Goal: Find specific page/section: Find specific page/section

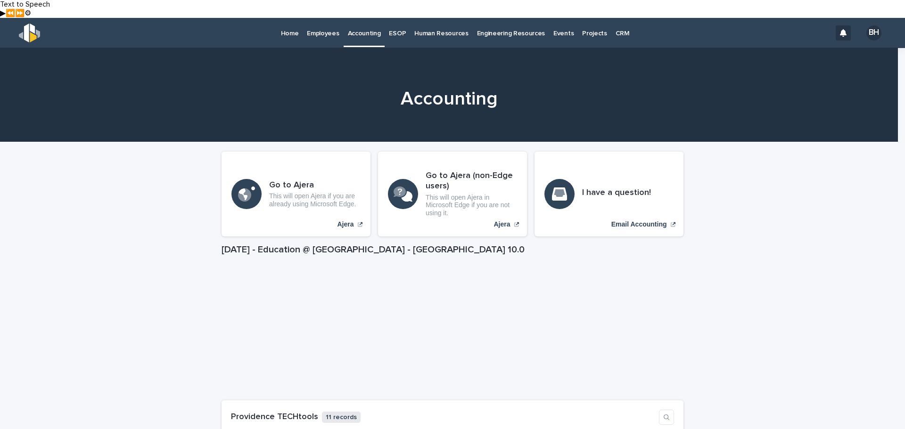
click at [321, 18] on p "Employees" at bounding box center [323, 28] width 32 height 20
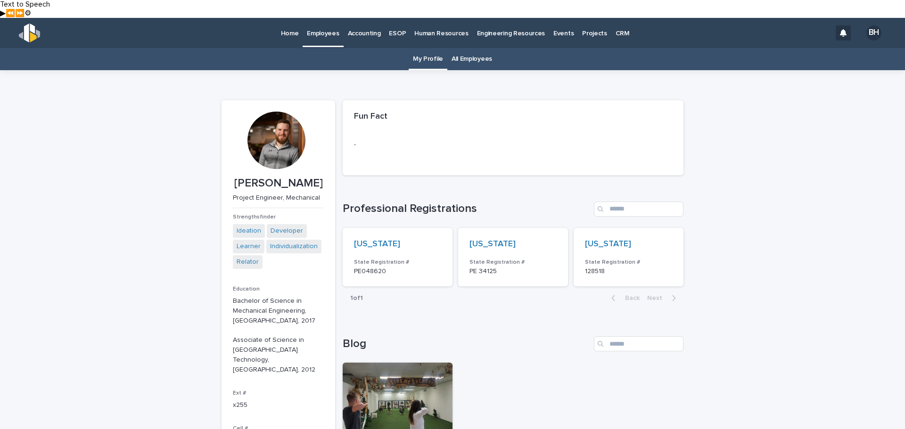
click at [418, 18] on p "Human Resources" at bounding box center [441, 28] width 54 height 20
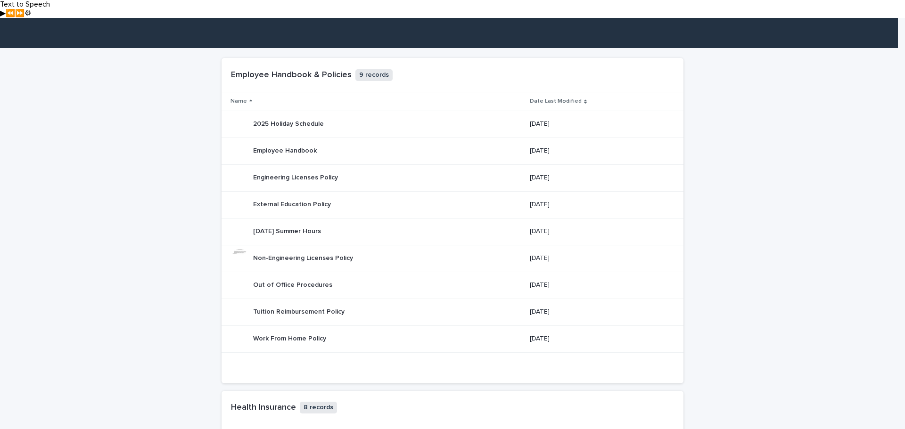
scroll to position [94, 0]
click at [299, 118] on p "2025 Holiday Schedule" at bounding box center [289, 123] width 73 height 10
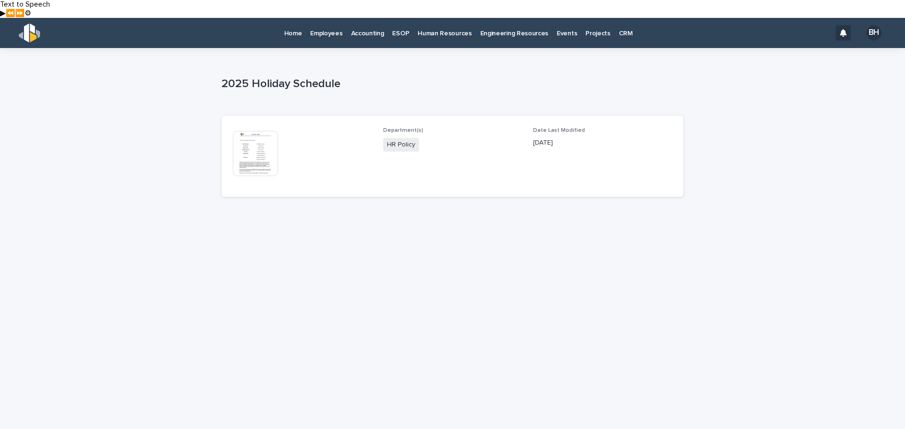
click at [242, 132] on img at bounding box center [255, 153] width 45 height 45
